Goal: Task Accomplishment & Management: Manage account settings

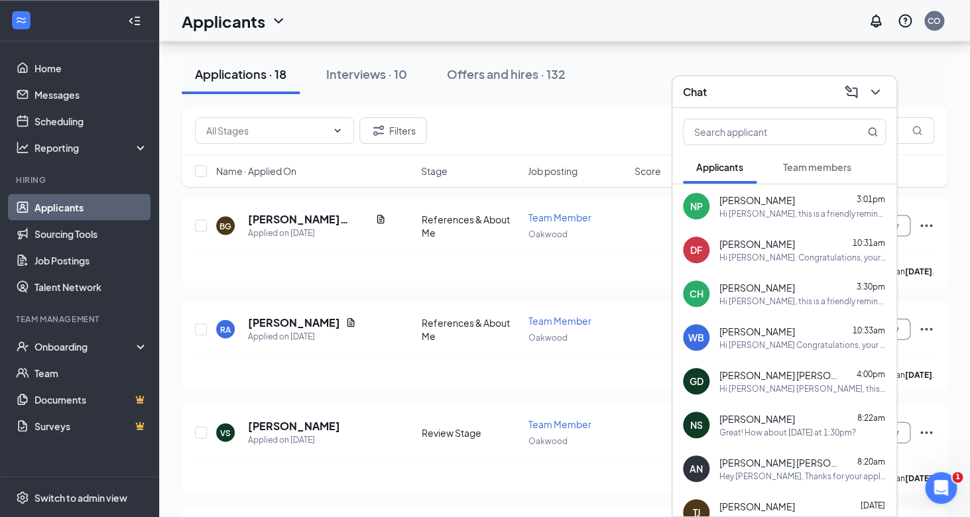
click at [80, 204] on link "Applicants" at bounding box center [90, 207] width 113 height 27
click at [871, 90] on icon "ChevronDown" at bounding box center [874, 91] width 9 height 5
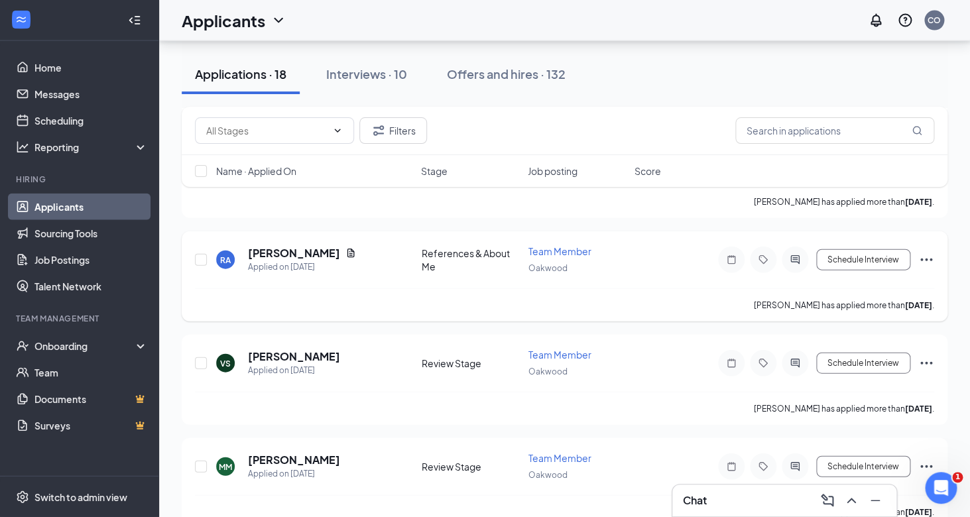
scroll to position [1024, 0]
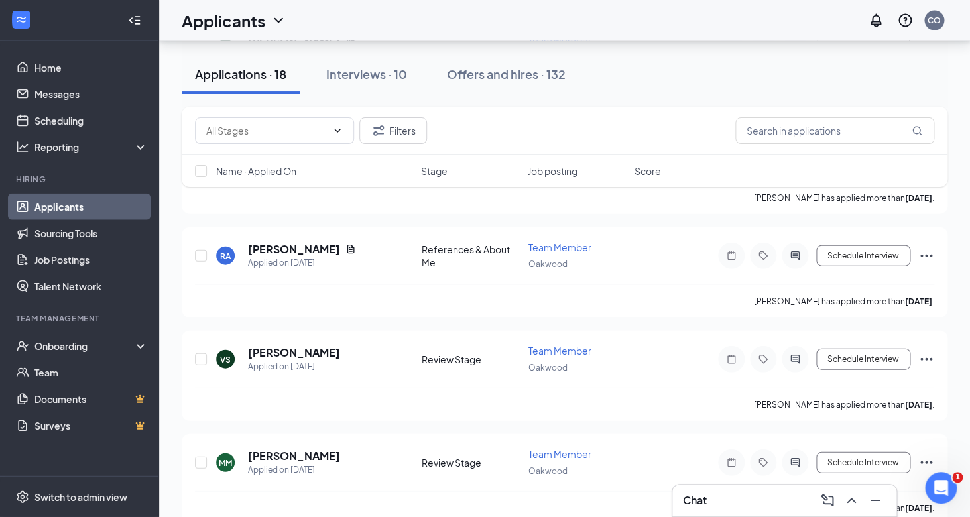
click at [58, 211] on link "Applicants" at bounding box center [90, 207] width 113 height 27
click at [383, 82] on div "Interviews · 10" at bounding box center [366, 74] width 81 height 17
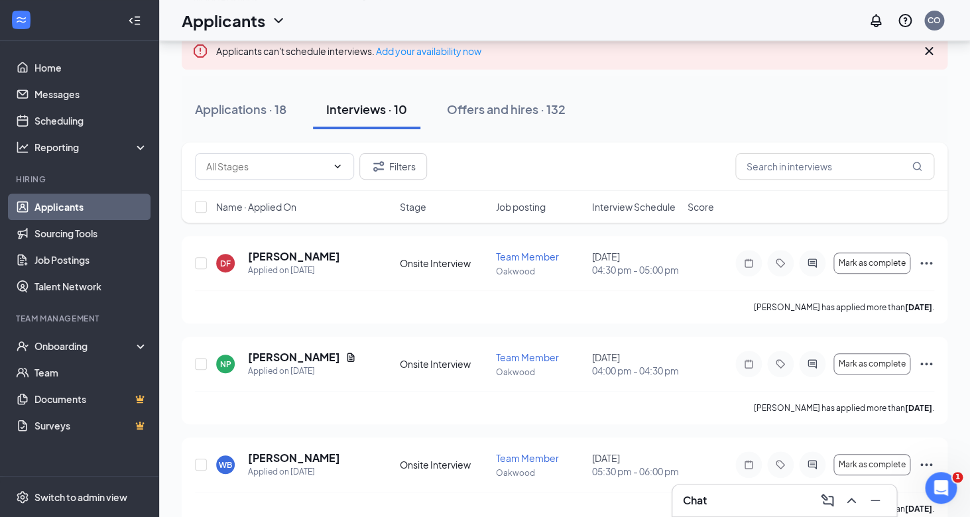
scroll to position [116, 0]
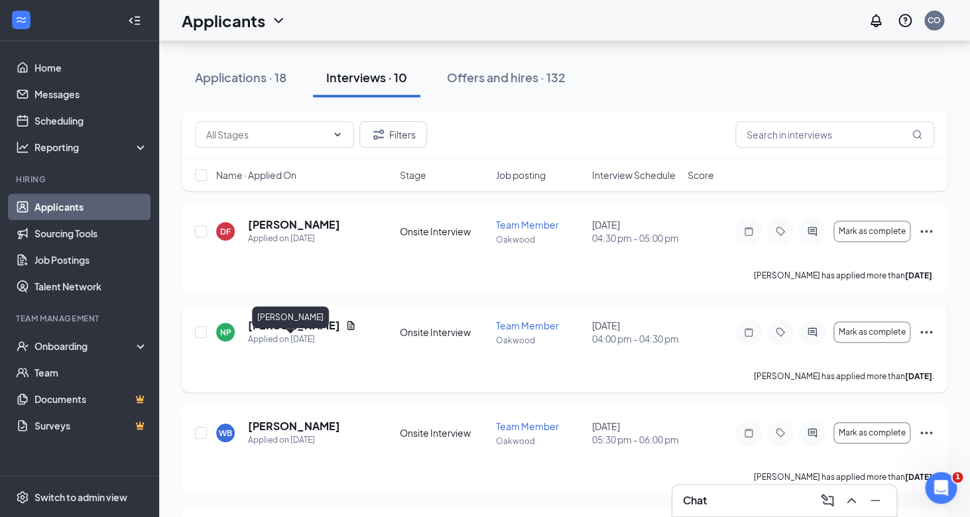
click at [308, 333] on h5 "[PERSON_NAME]" at bounding box center [294, 325] width 92 height 15
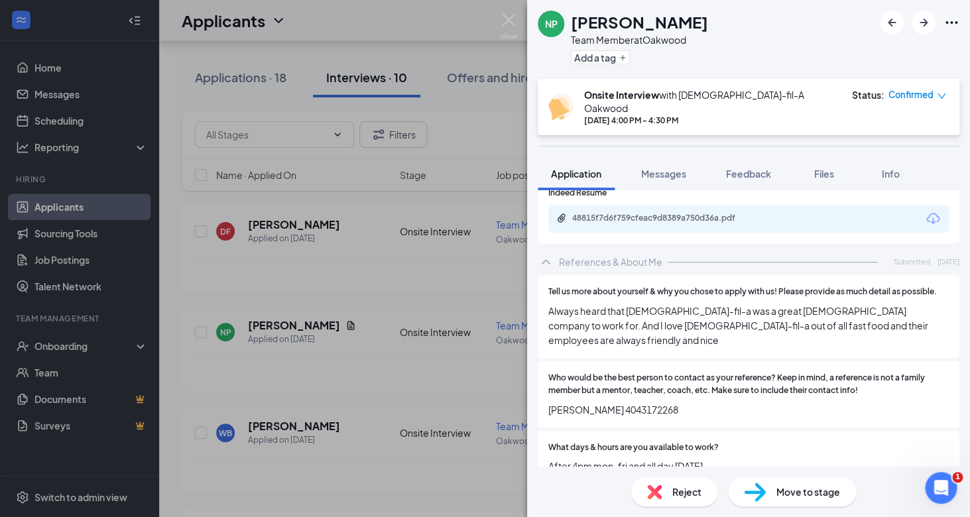
scroll to position [202, 0]
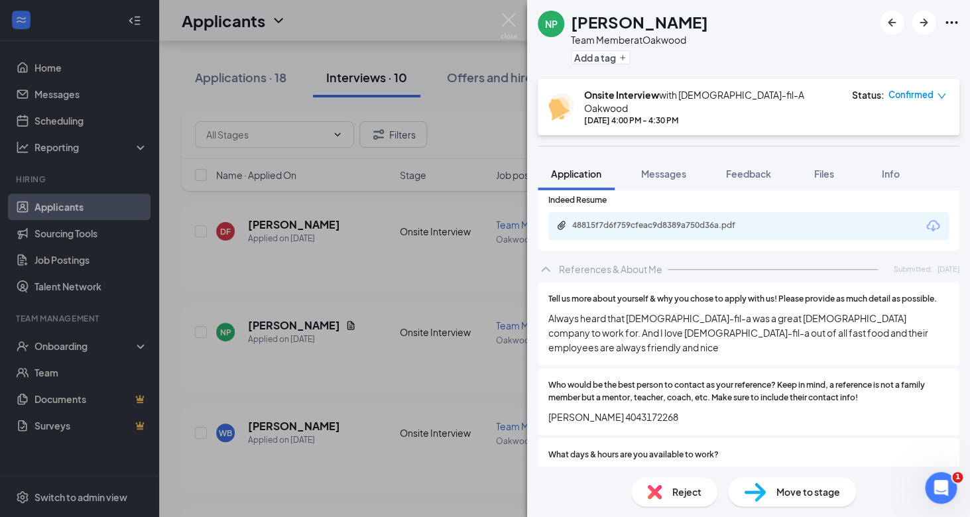
click at [707, 220] on div "48815f7d6f759cfeac9d8389a750d36a.pdf" at bounding box center [665, 225] width 186 height 11
click at [695, 379] on span "Who would be the best person to contact as your reference? Keep in mind, a refe…" at bounding box center [748, 391] width 400 height 25
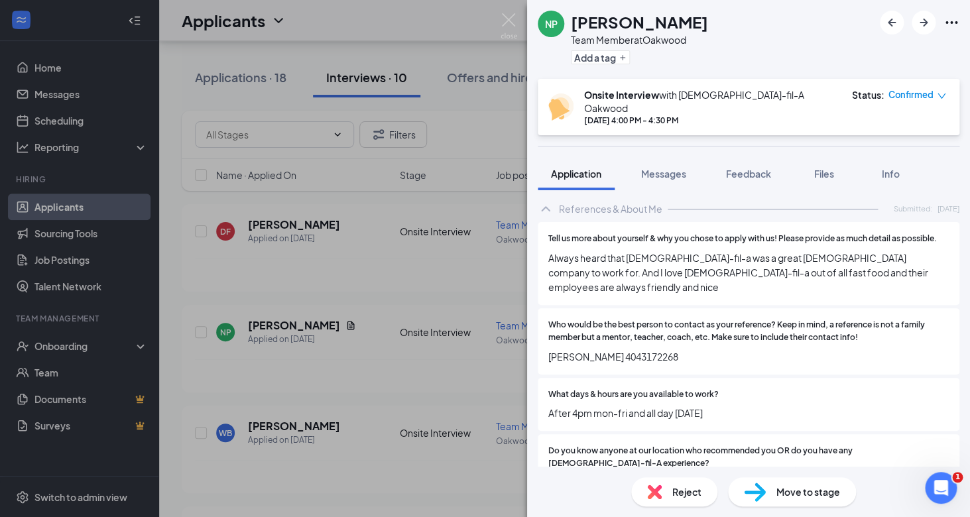
scroll to position [256, 0]
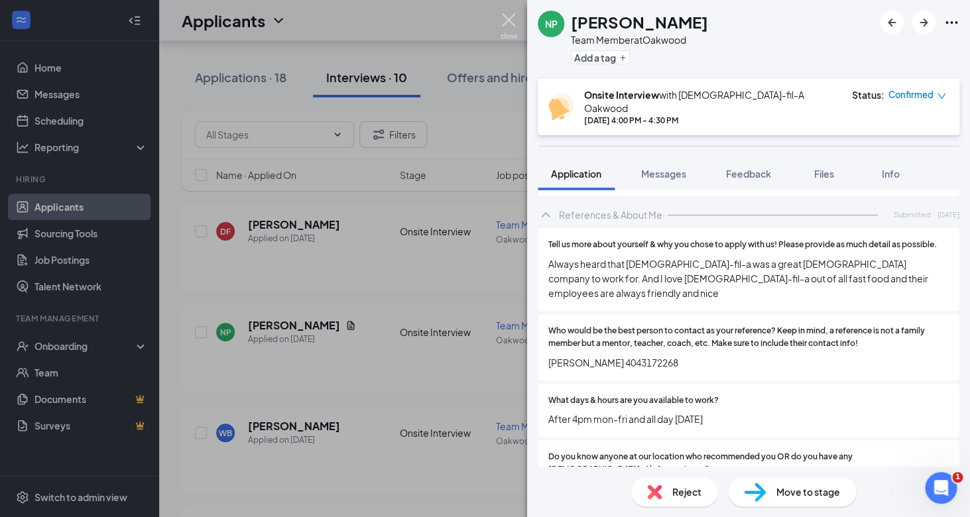
click at [511, 19] on img at bounding box center [509, 26] width 17 height 26
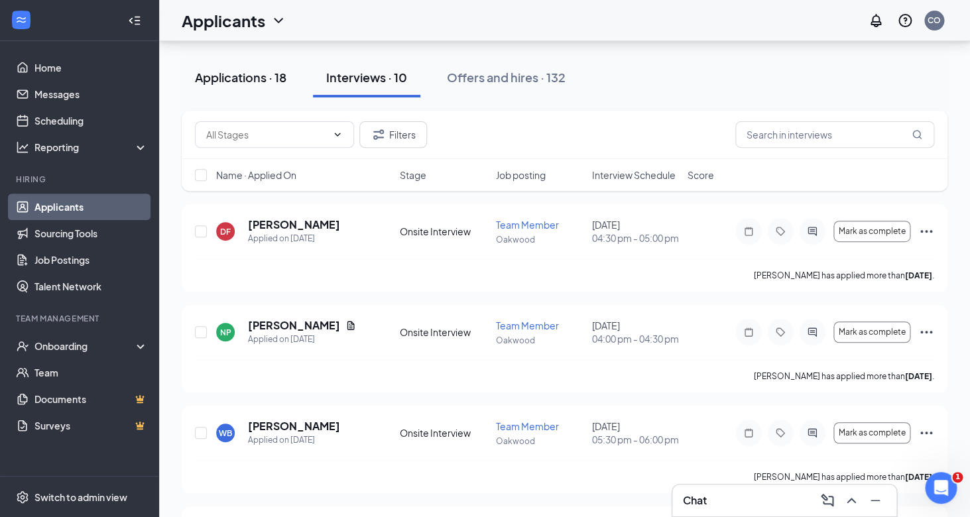
click at [290, 83] on button "Applications · 18" at bounding box center [241, 78] width 118 height 40
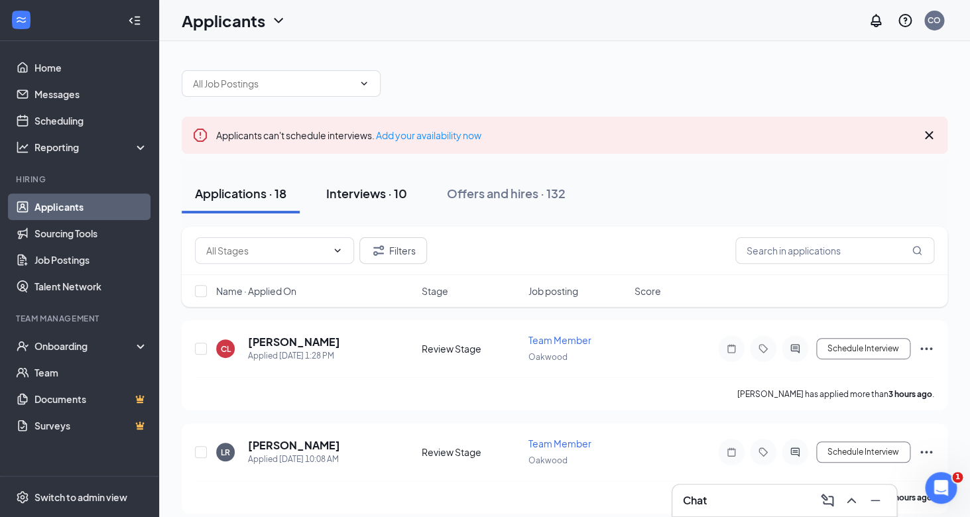
click at [364, 190] on div "Interviews · 10" at bounding box center [366, 193] width 81 height 17
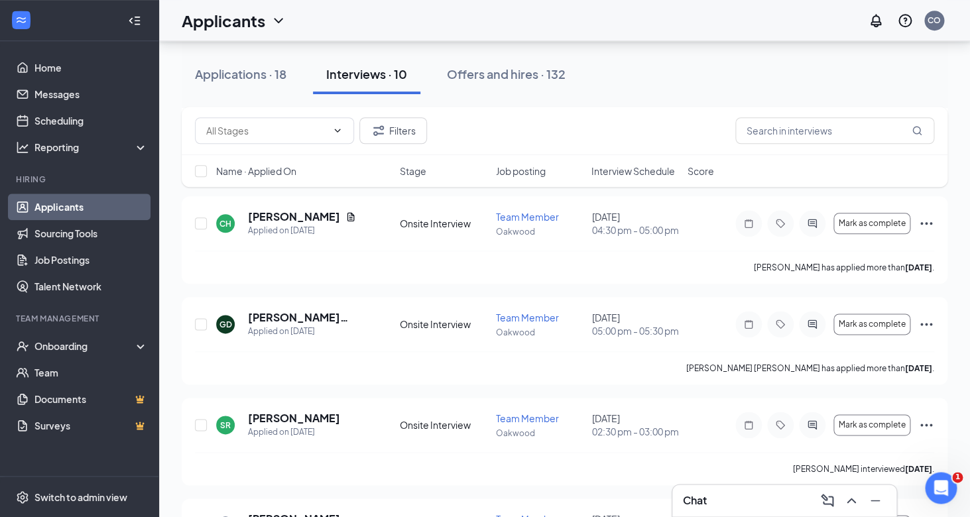
scroll to position [424, 0]
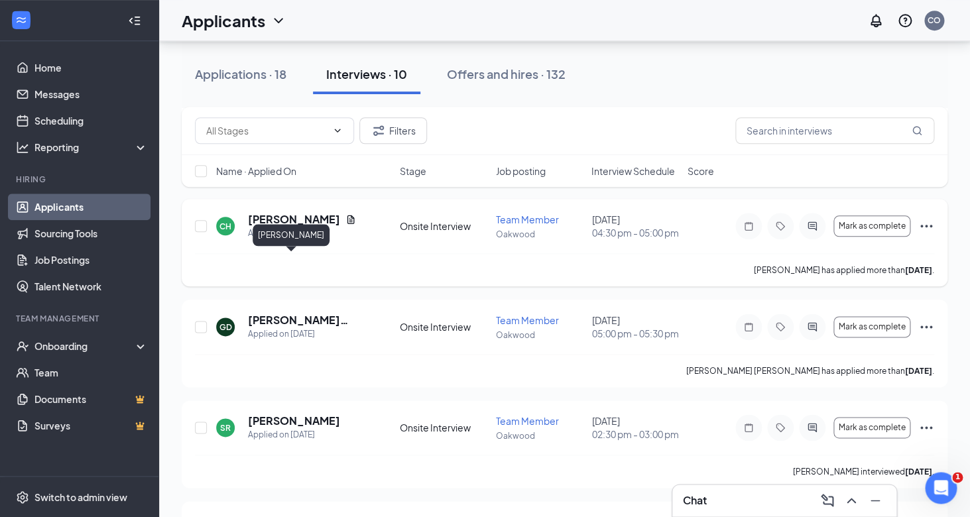
click at [298, 227] on h5 "[PERSON_NAME]" at bounding box center [294, 219] width 92 height 15
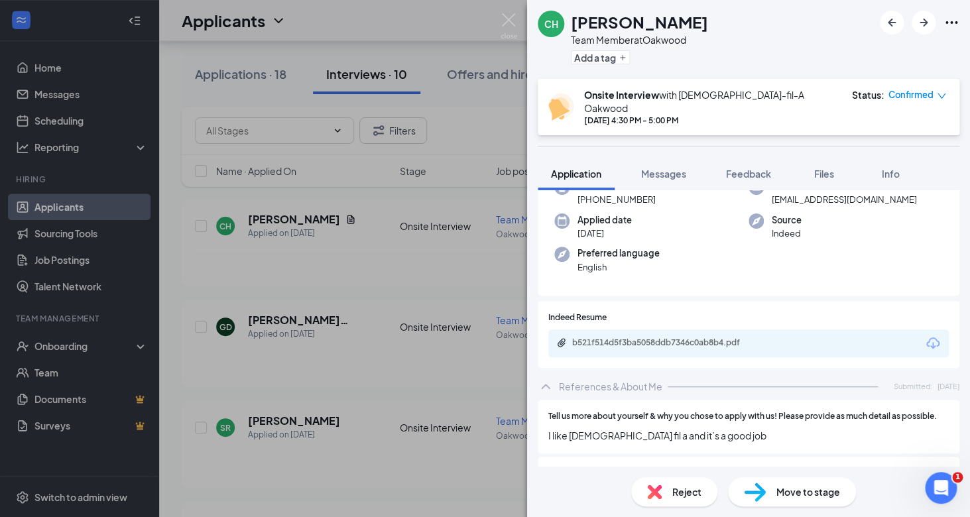
scroll to position [87, 0]
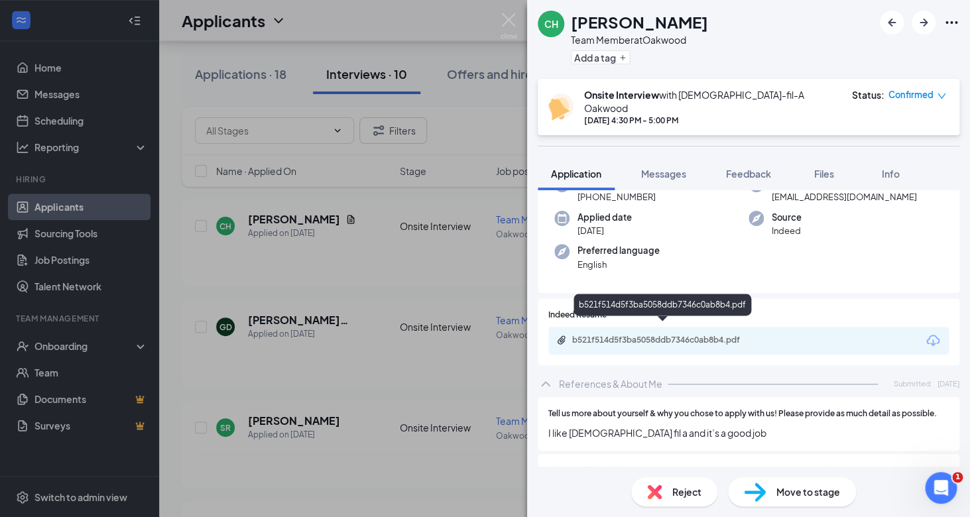
click at [684, 335] on div "b521f514d5f3ba5058ddb7346c0ab8b4.pdf" at bounding box center [665, 340] width 186 height 11
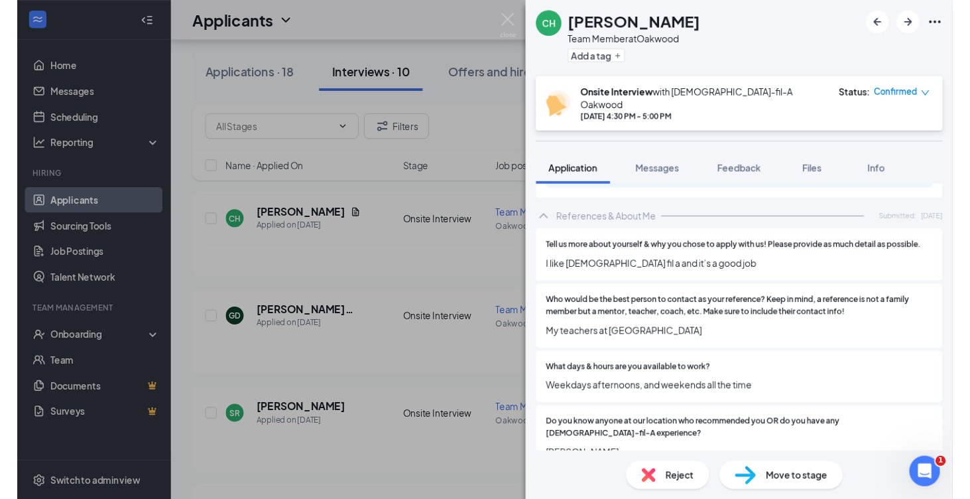
scroll to position [241, 0]
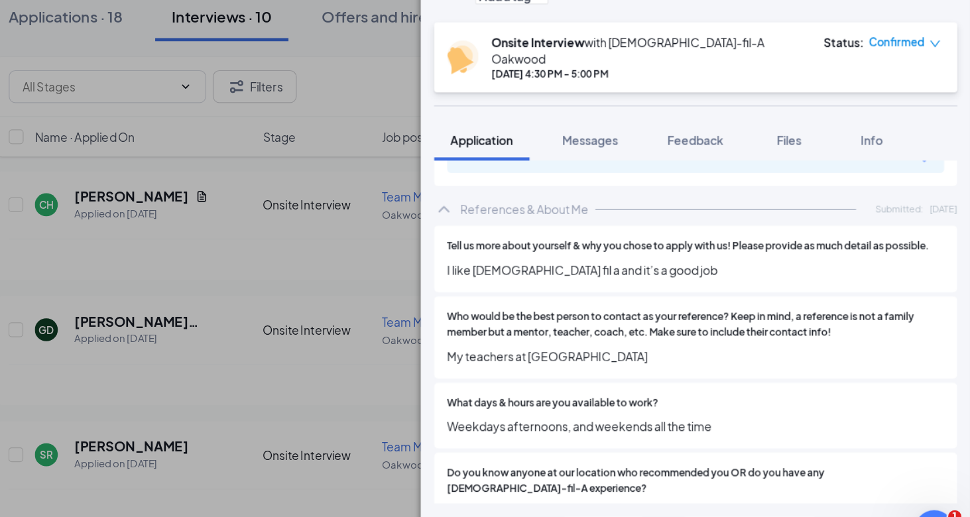
click at [446, 257] on div "[PERSON_NAME] Team Member at [GEOGRAPHIC_DATA] Add a tag Onsite Interview with …" at bounding box center [485, 258] width 970 height 517
